Goal: Find specific page/section: Find specific page/section

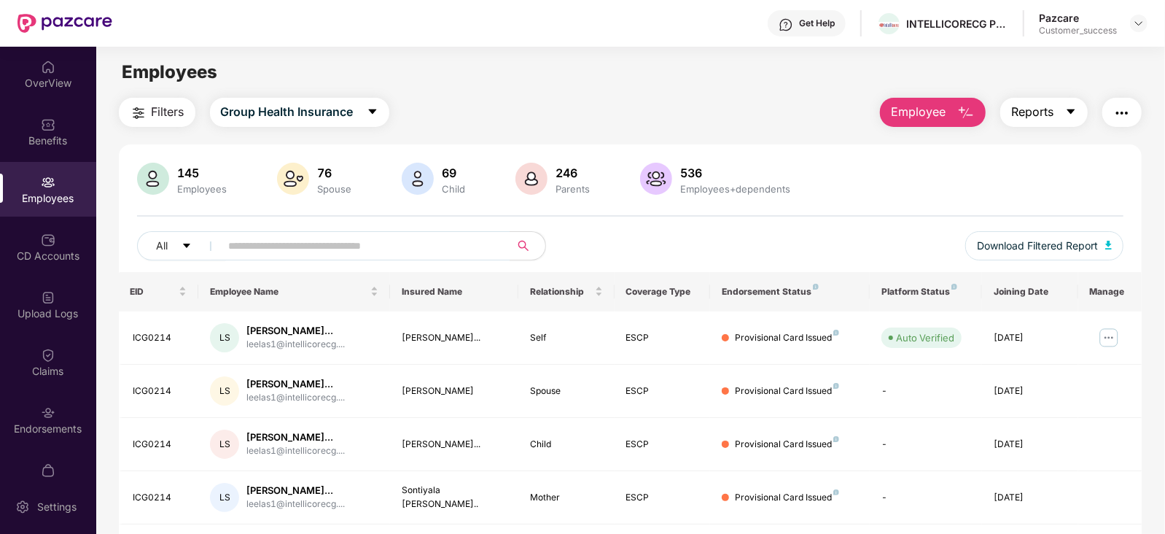
click at [1073, 110] on icon "caret-down" at bounding box center [1072, 111] width 8 height 5
click at [658, 66] on div "Employees" at bounding box center [630, 72] width 1068 height 28
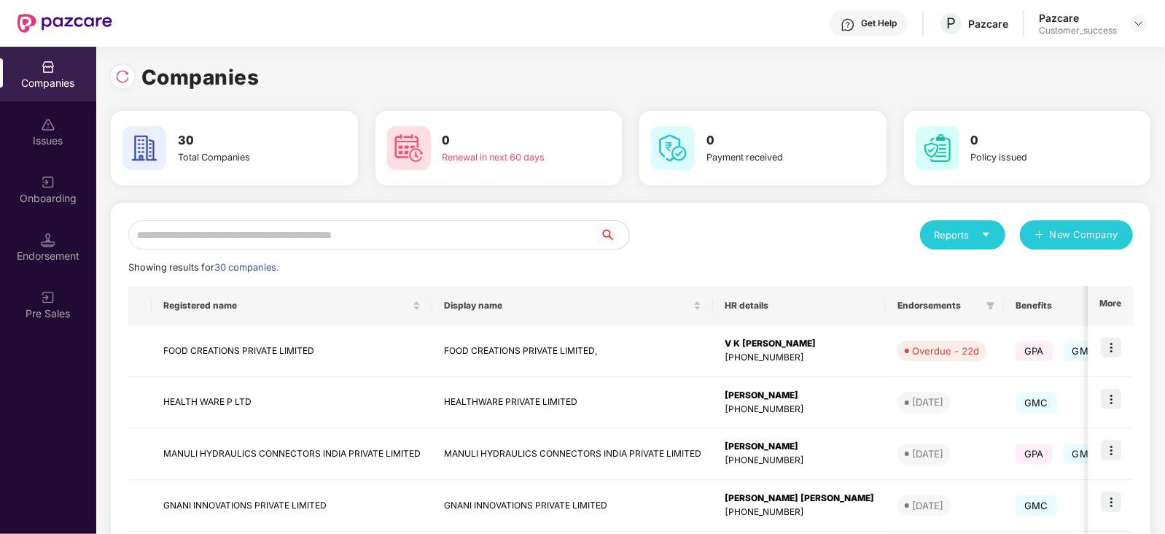
click at [306, 233] on input "text" at bounding box center [364, 234] width 472 height 29
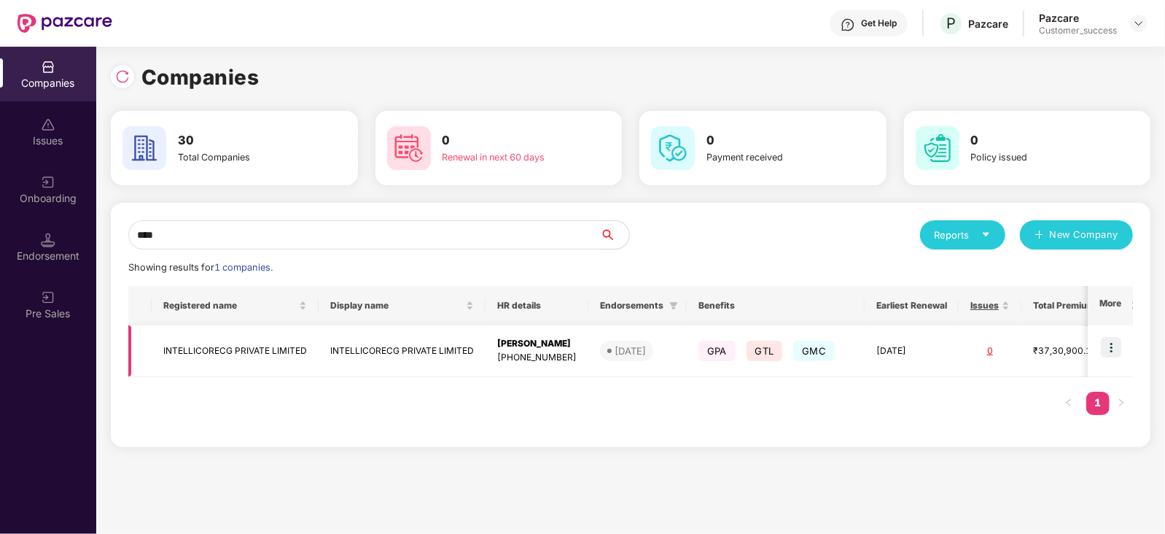
type input "****"
click at [434, 352] on td "INTELLICORECG PRIVATE LIMITED" at bounding box center [402, 351] width 167 height 52
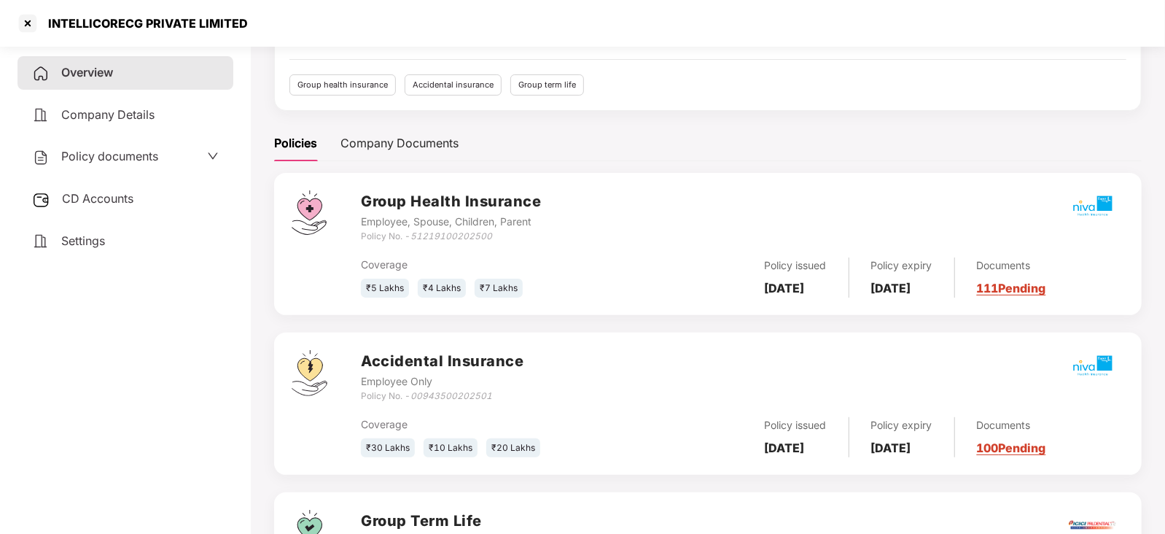
scroll to position [141, 0]
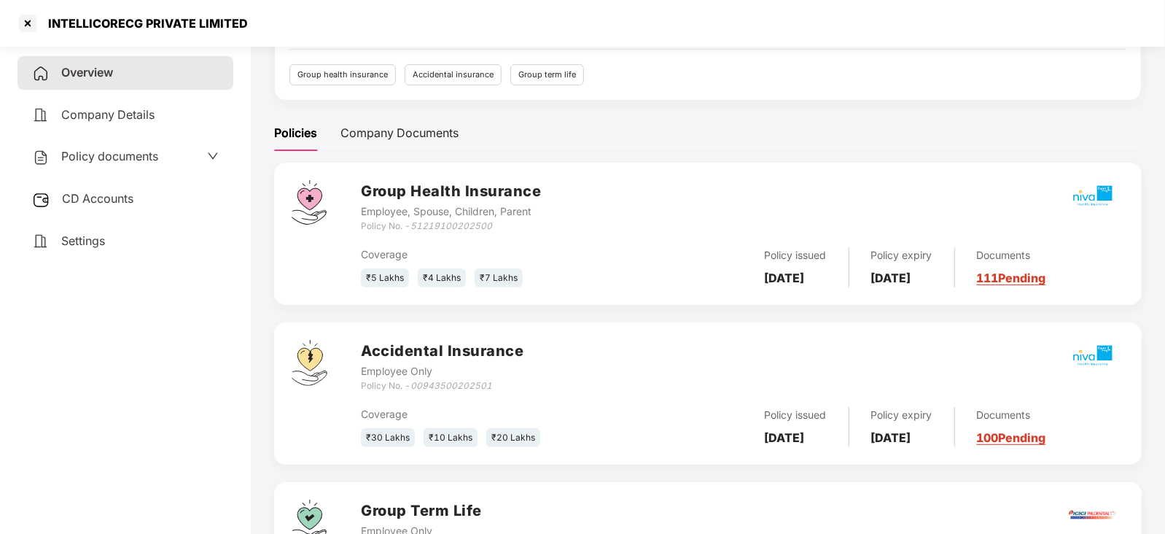
click at [1026, 274] on link "111 Pending" at bounding box center [1011, 278] width 69 height 15
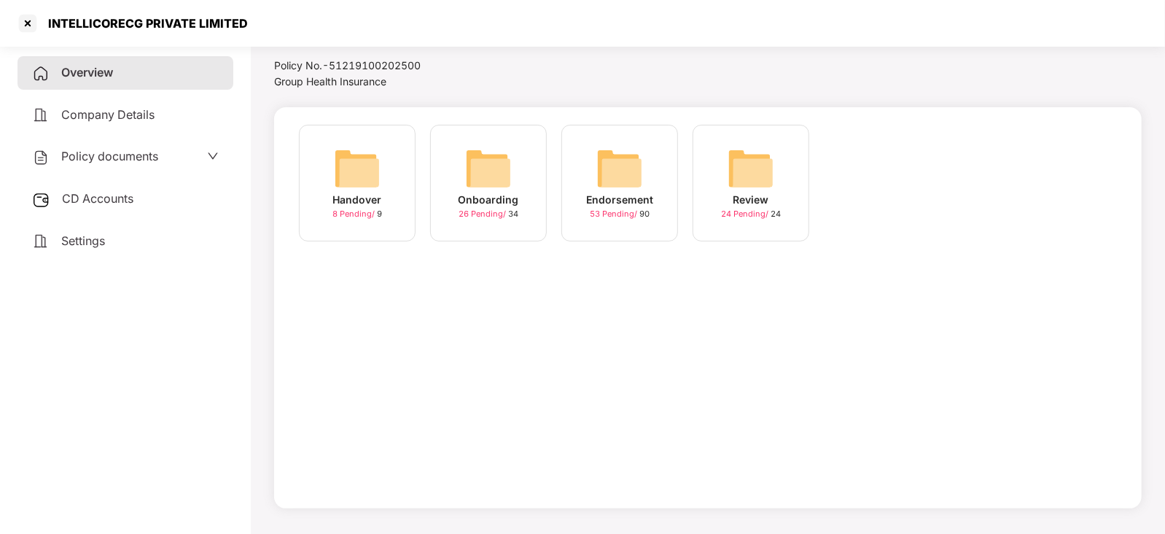
click at [624, 166] on img at bounding box center [620, 168] width 47 height 47
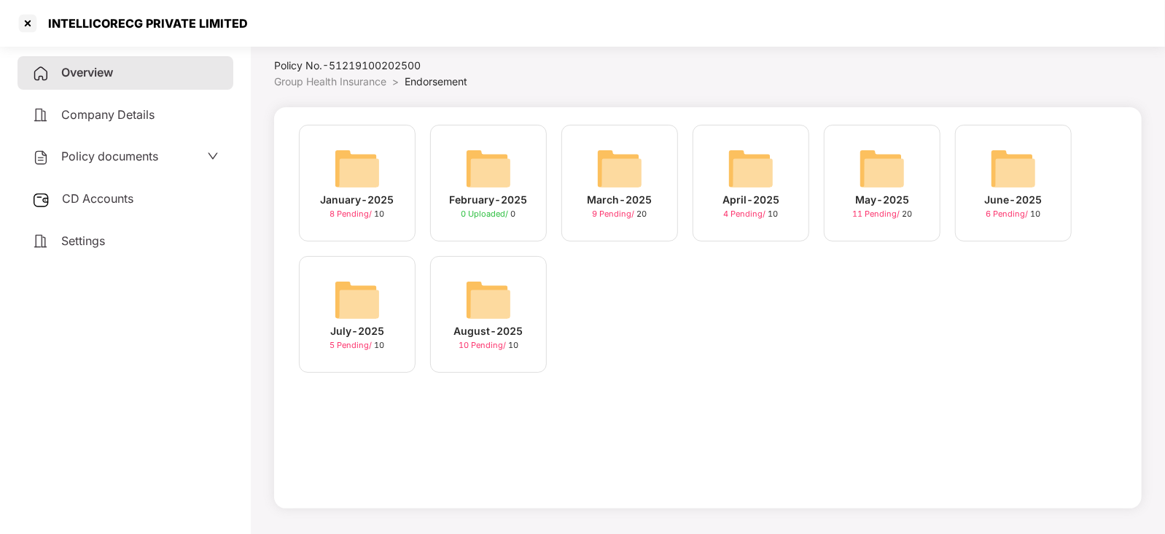
click at [363, 309] on img at bounding box center [357, 299] width 47 height 47
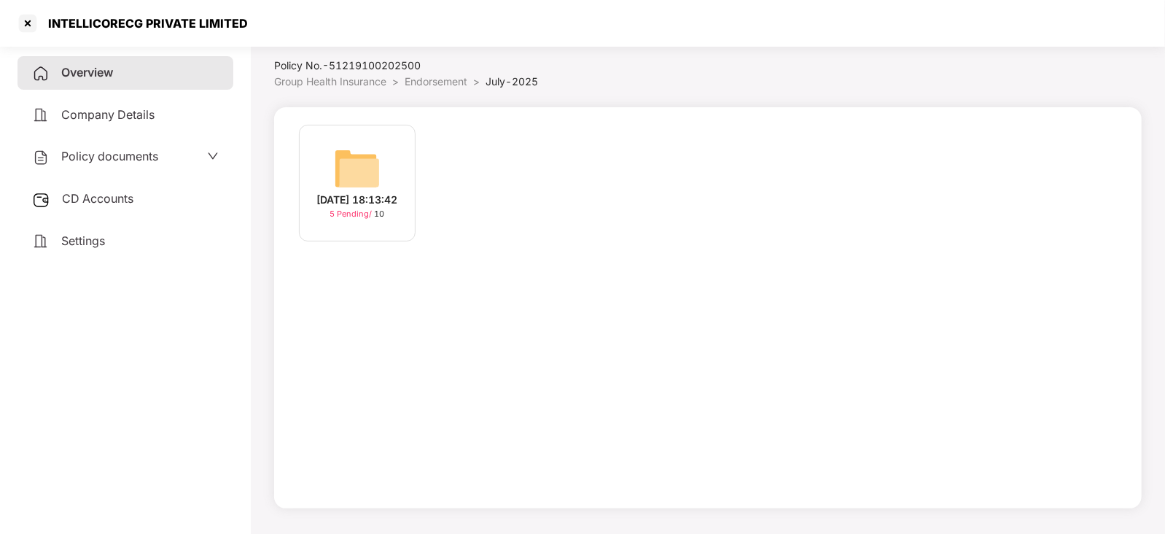
click at [372, 160] on img at bounding box center [357, 168] width 47 height 47
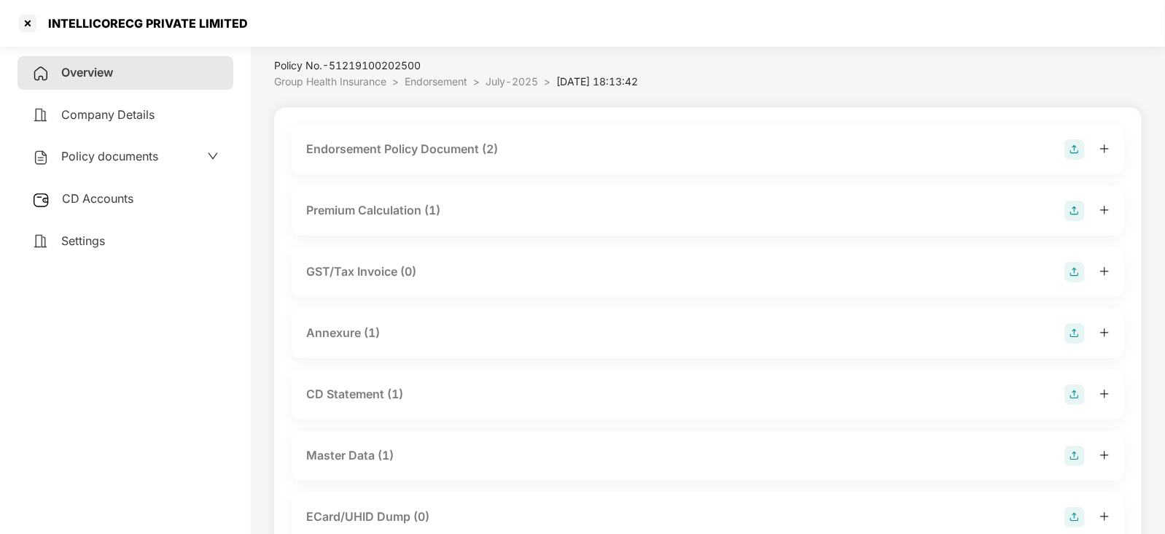
scroll to position [141, 0]
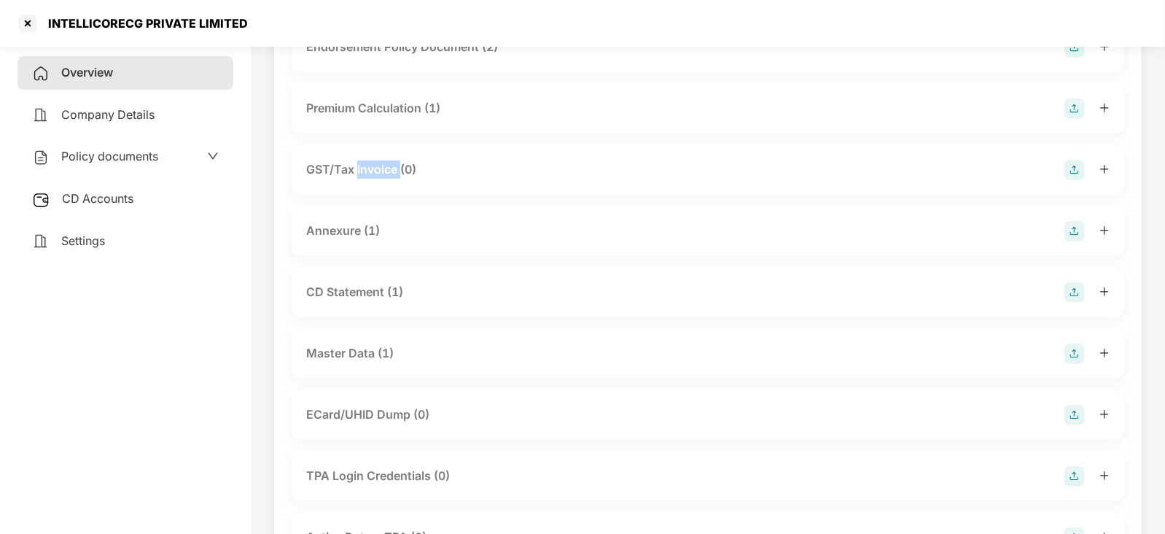
click at [372, 160] on div "GST/Tax Invoice (0)" at bounding box center [361, 169] width 110 height 18
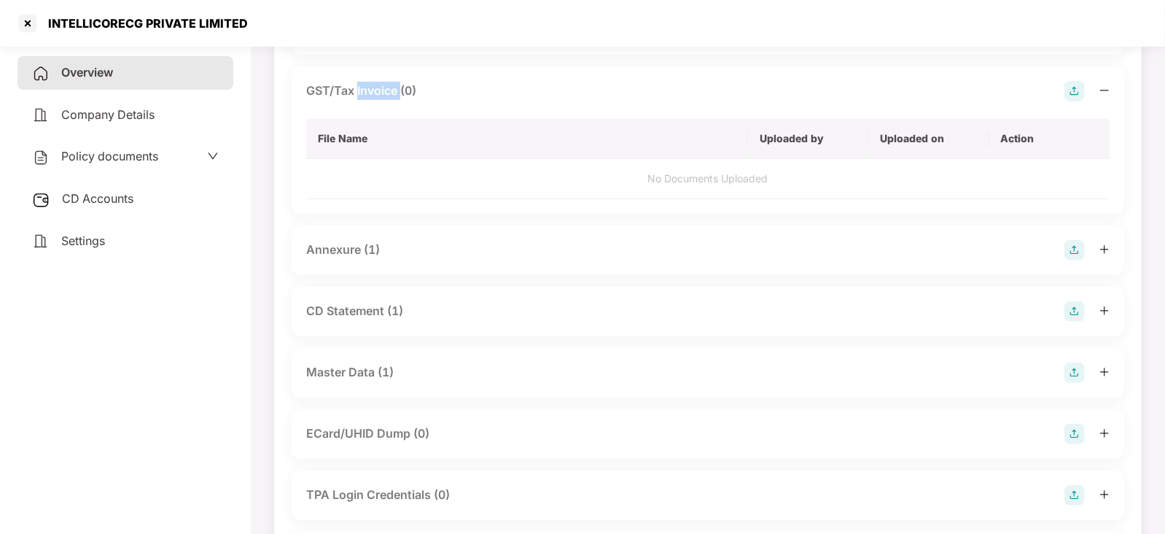
scroll to position [264, 0]
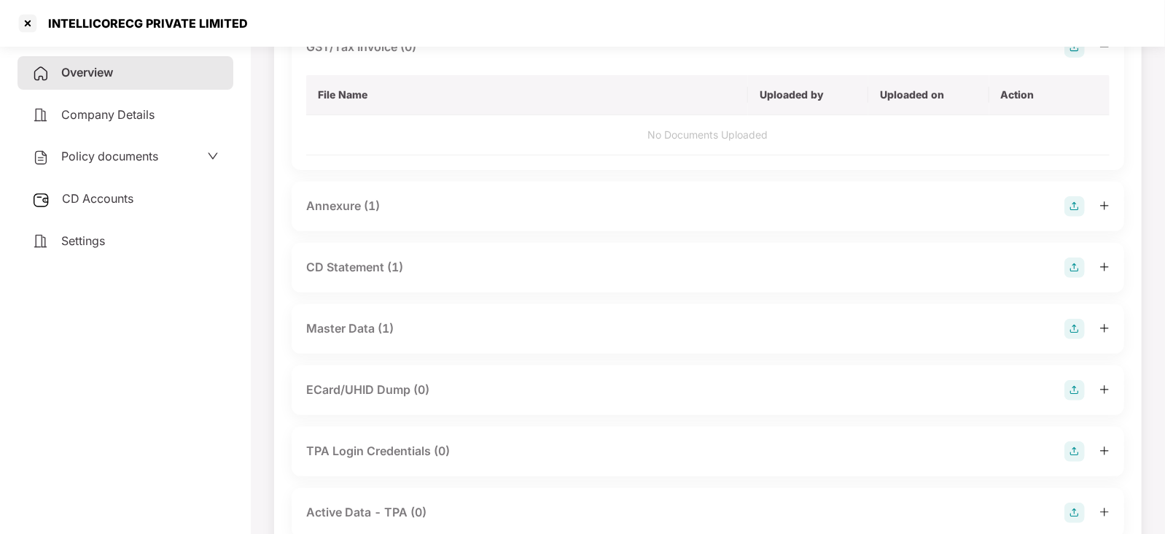
click at [345, 327] on div "Master Data (1)" at bounding box center [350, 328] width 88 height 18
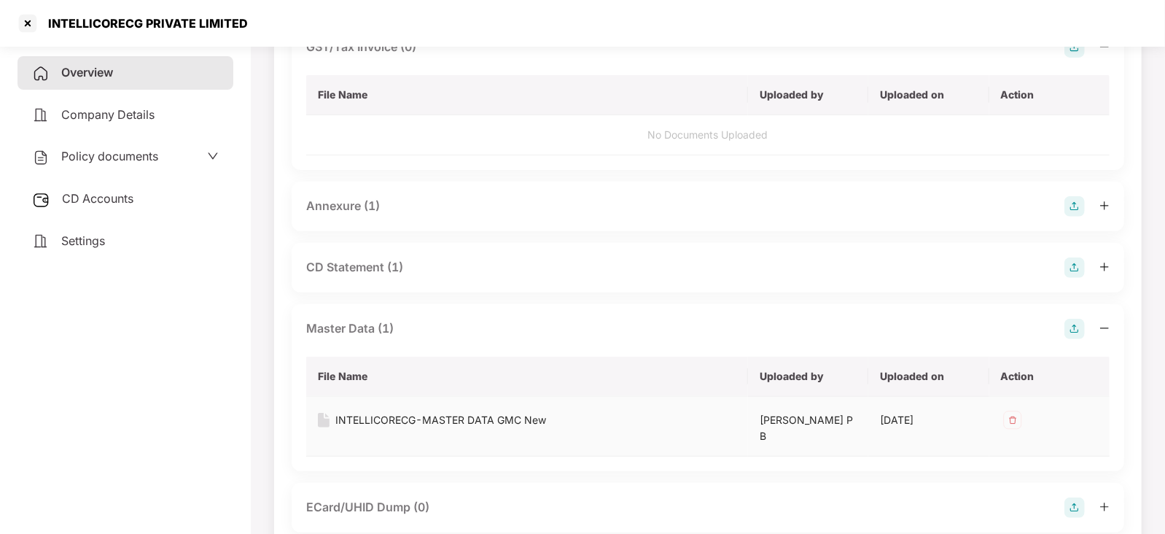
click at [433, 420] on div "INTELLICORECG-MASTER DATA GMC New" at bounding box center [440, 420] width 211 height 16
click at [354, 419] on div "INTELLICORECG-MASTER DATA GMC New" at bounding box center [440, 420] width 211 height 16
